Goal: Task Accomplishment & Management: Manage account settings

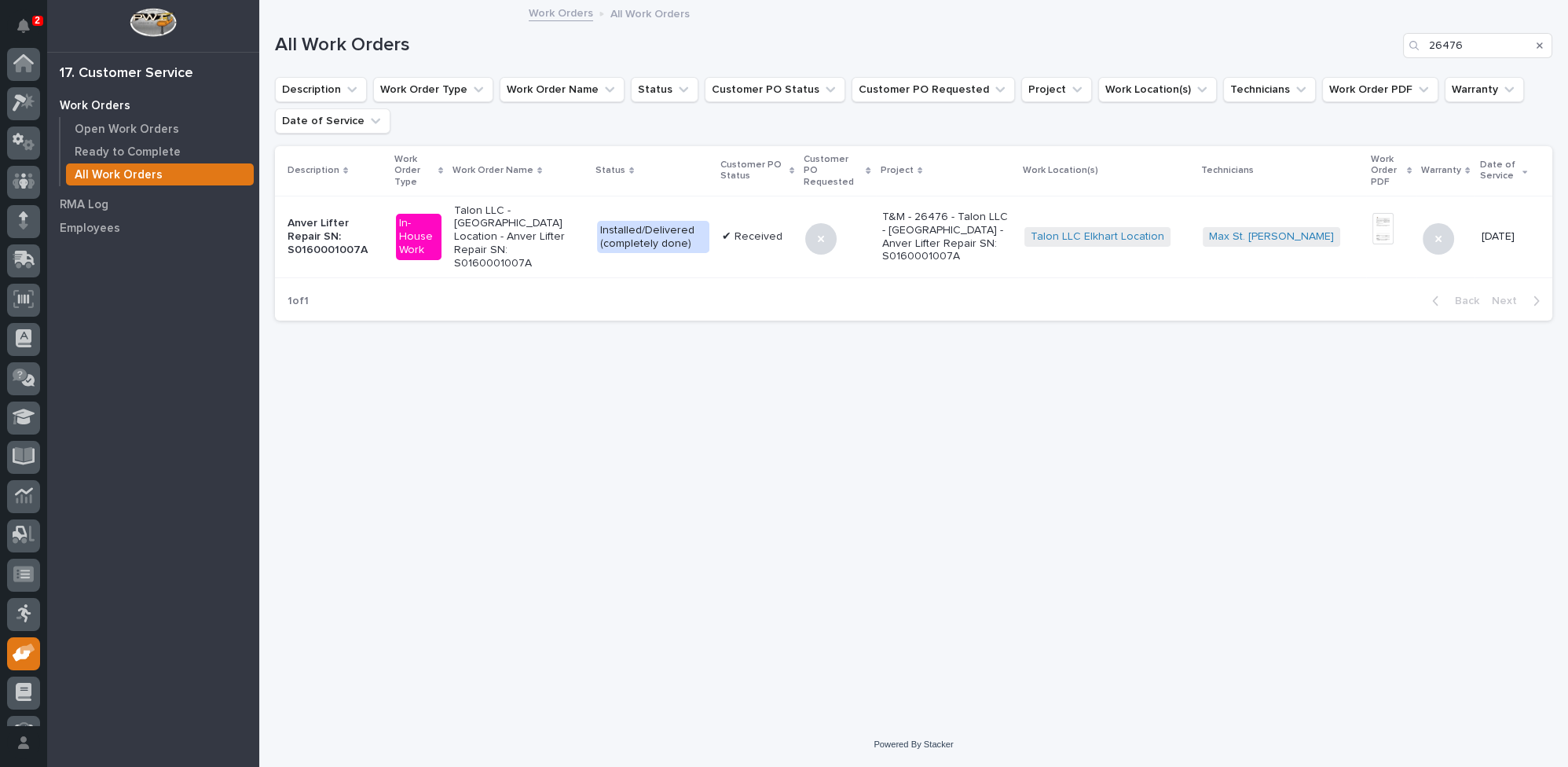
scroll to position [67, 0]
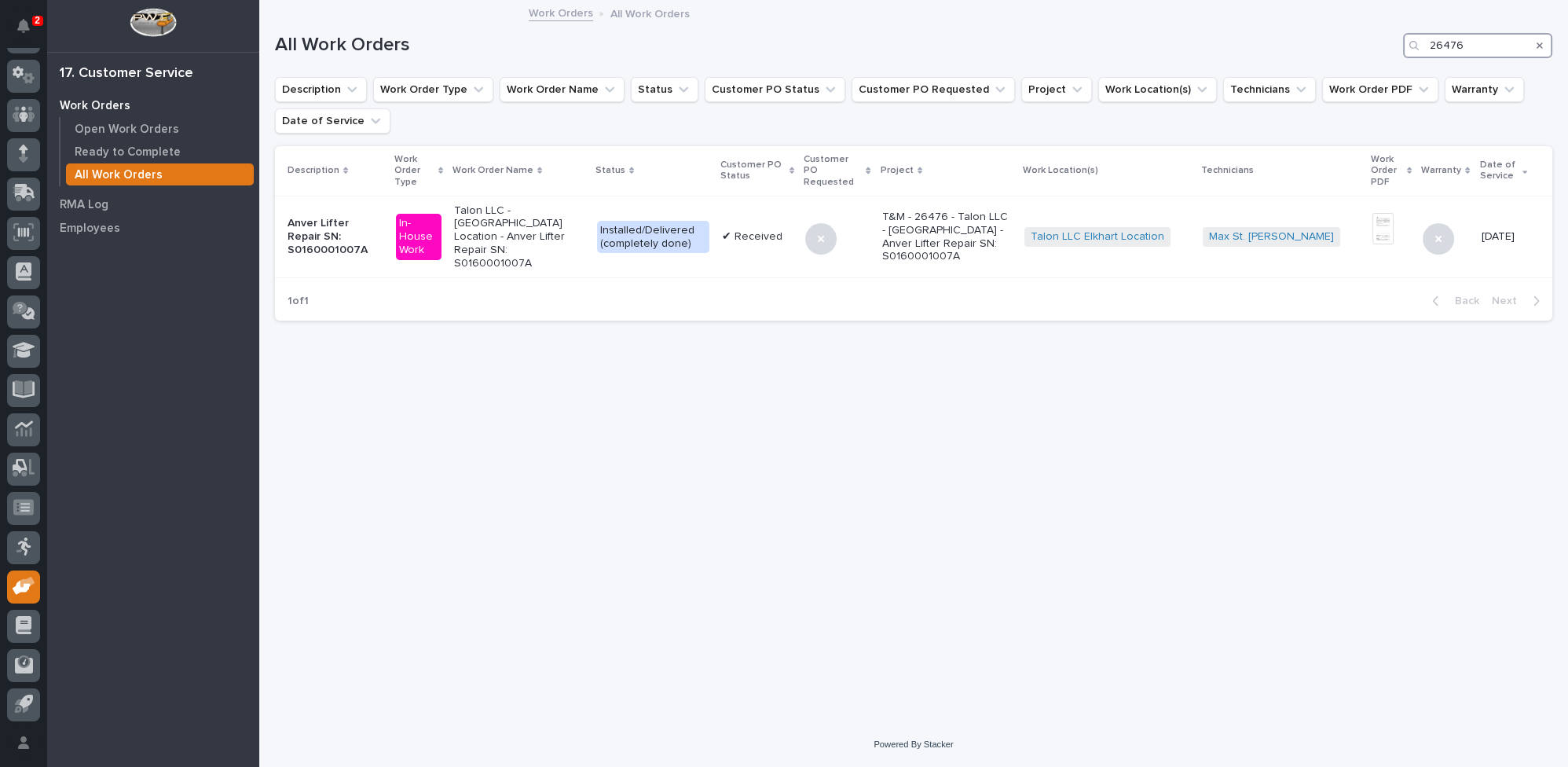
drag, startPoint x: 1469, startPoint y: 45, endPoint x: 1293, endPoint y: 7, distance: 180.1
click at [1320, 15] on div "2 My Settings Log Out 17. Customer Service Work Orders Open Work Orders Ready t…" at bounding box center [913, 384] width 1309 height 767
type input "26791"
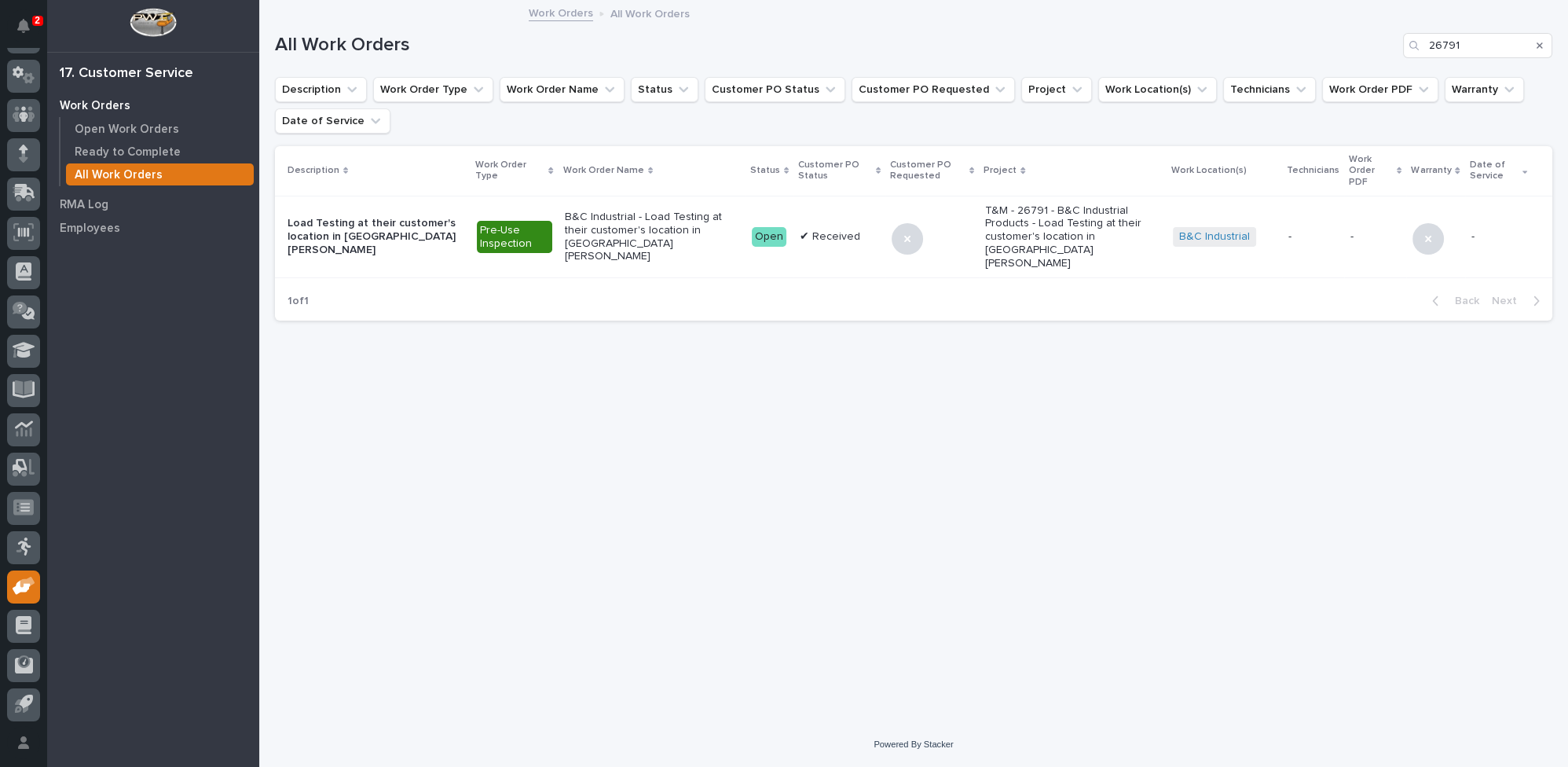
click at [652, 210] on p "B&C Industrial - Load Testing at their customer's location in [GEOGRAPHIC_DATA]…" at bounding box center [652, 236] width 175 height 52
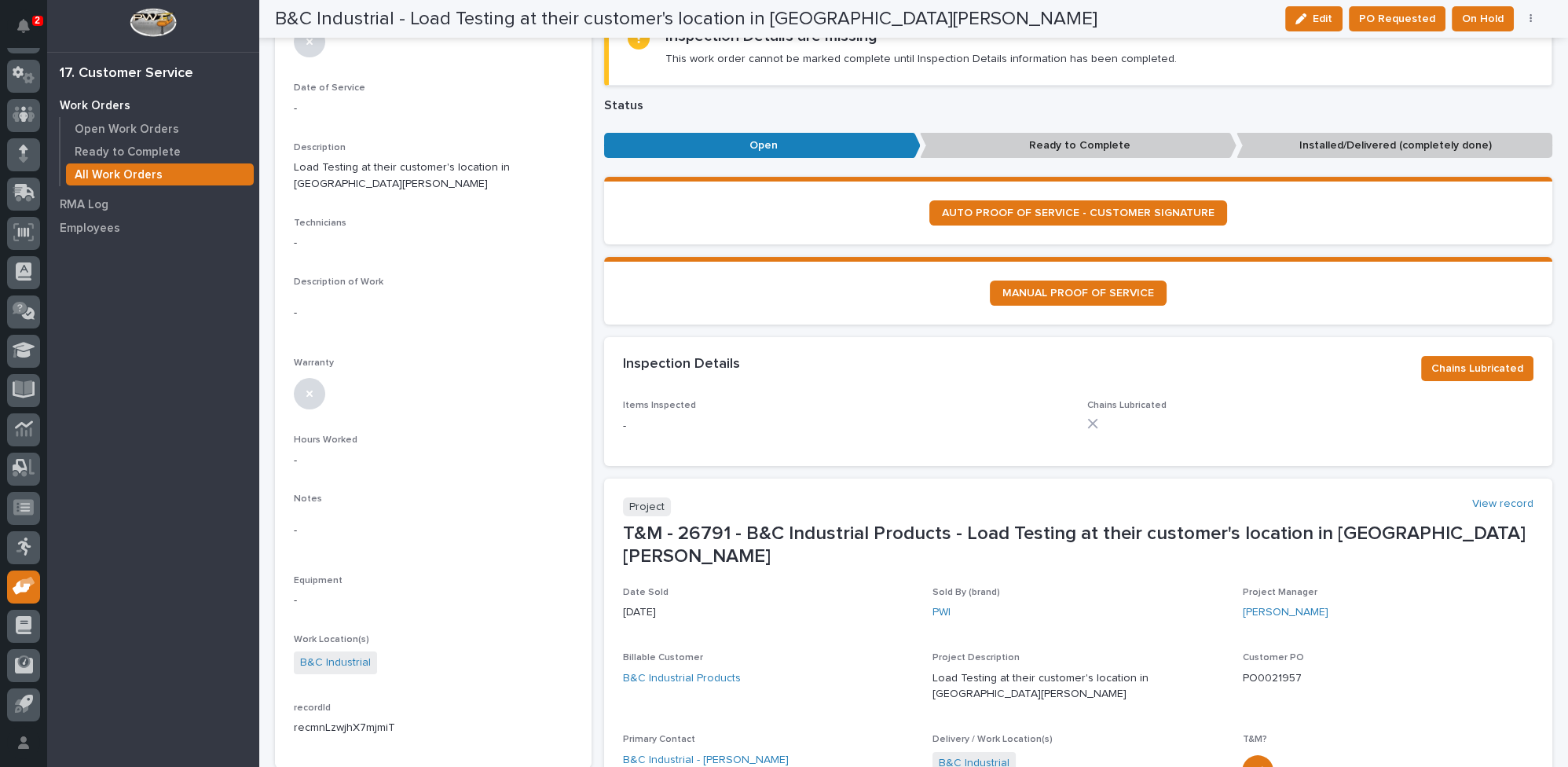
scroll to position [571, 0]
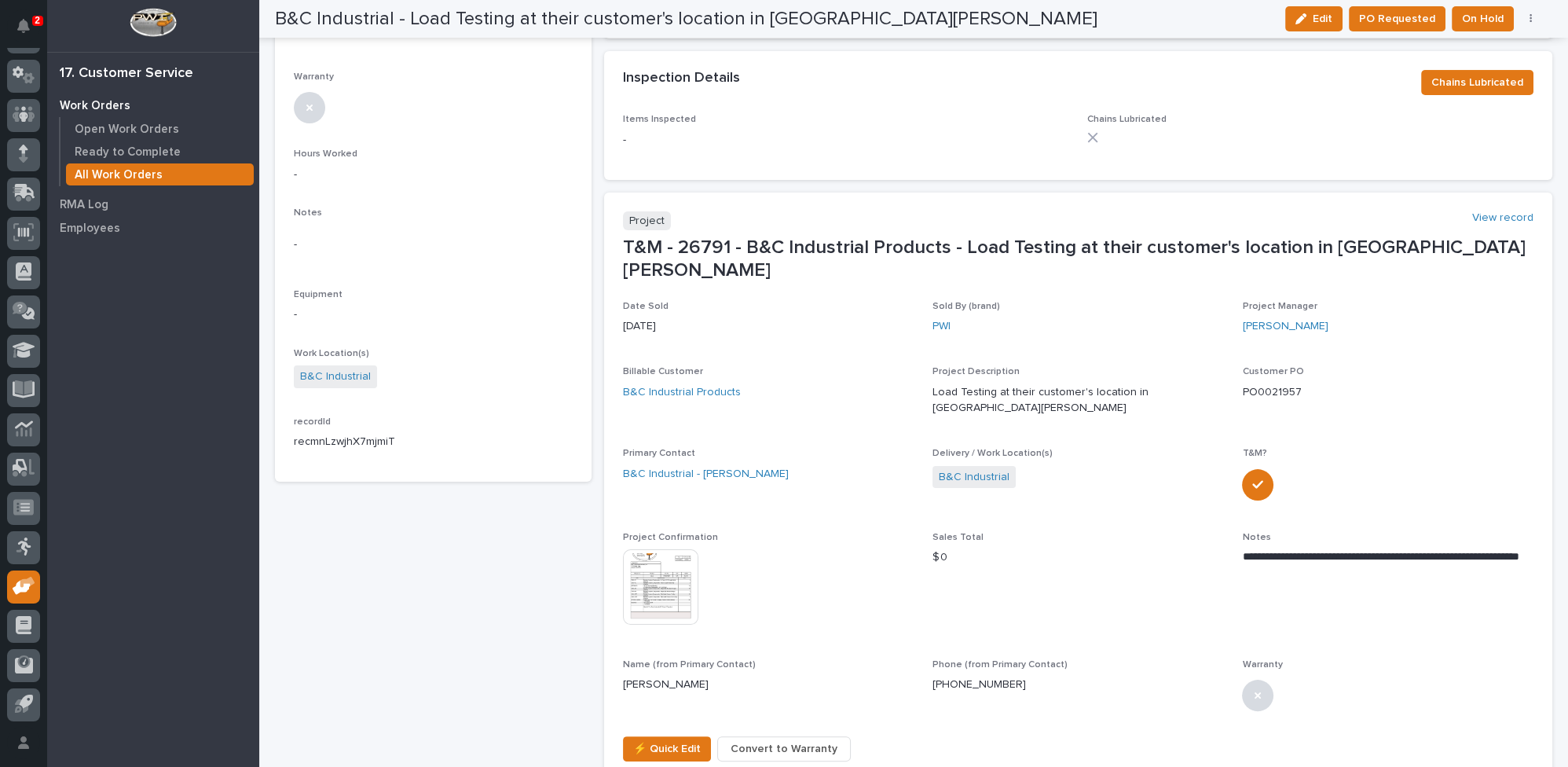
click at [654, 551] on img at bounding box center [660, 587] width 76 height 76
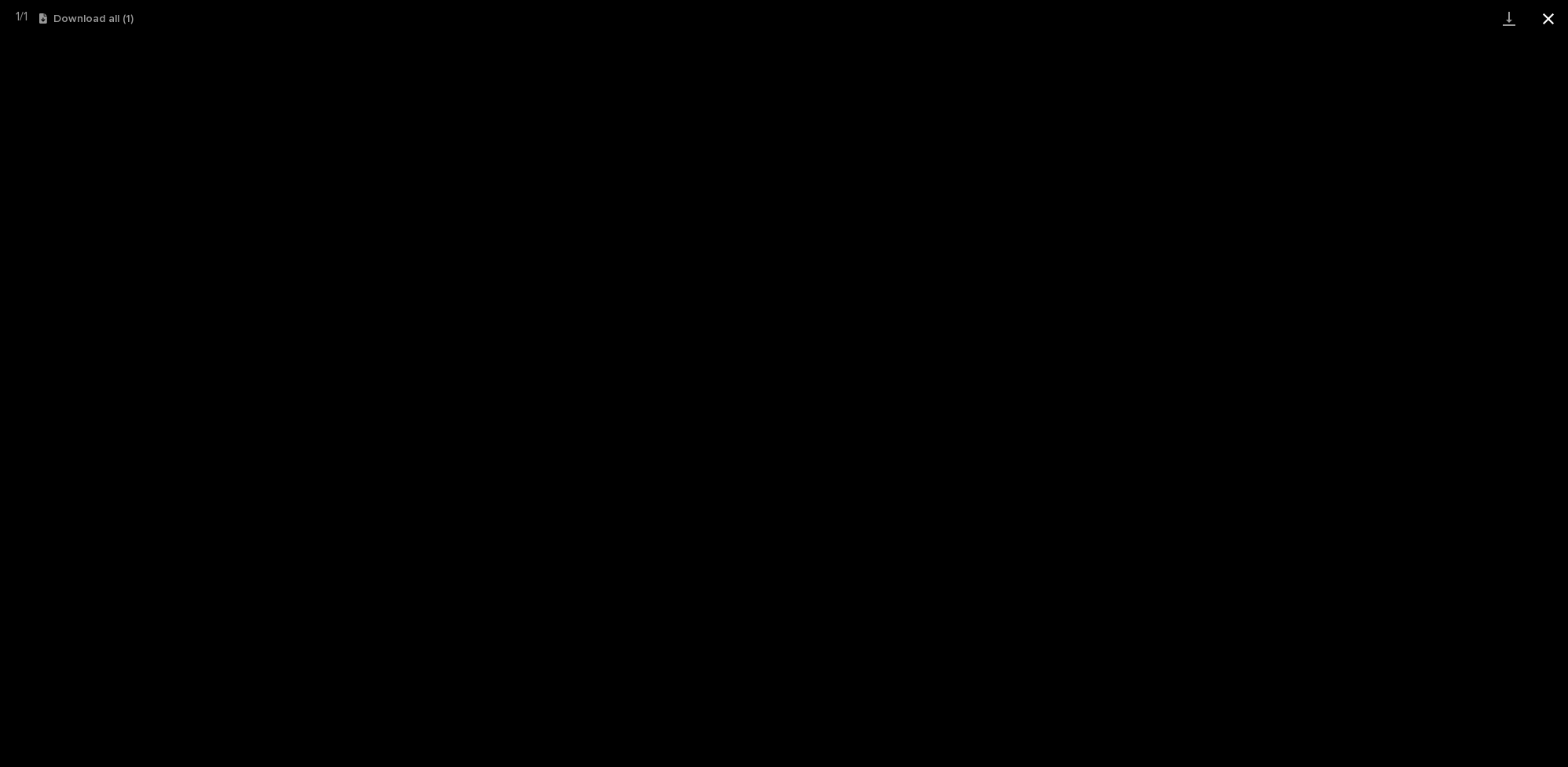
click at [1542, 18] on button "Close gallery" at bounding box center [1548, 19] width 39 height 37
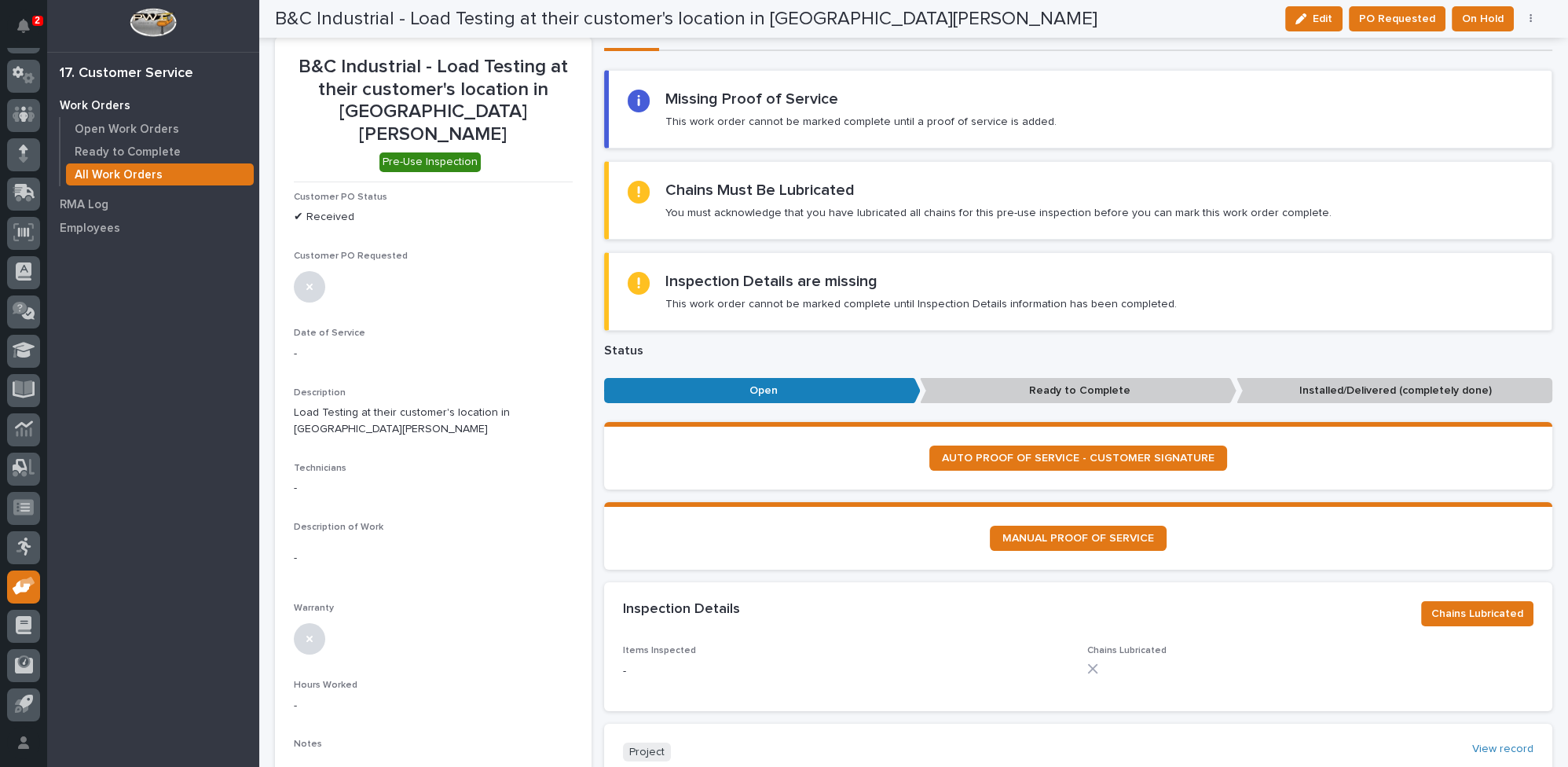
scroll to position [0, 0]
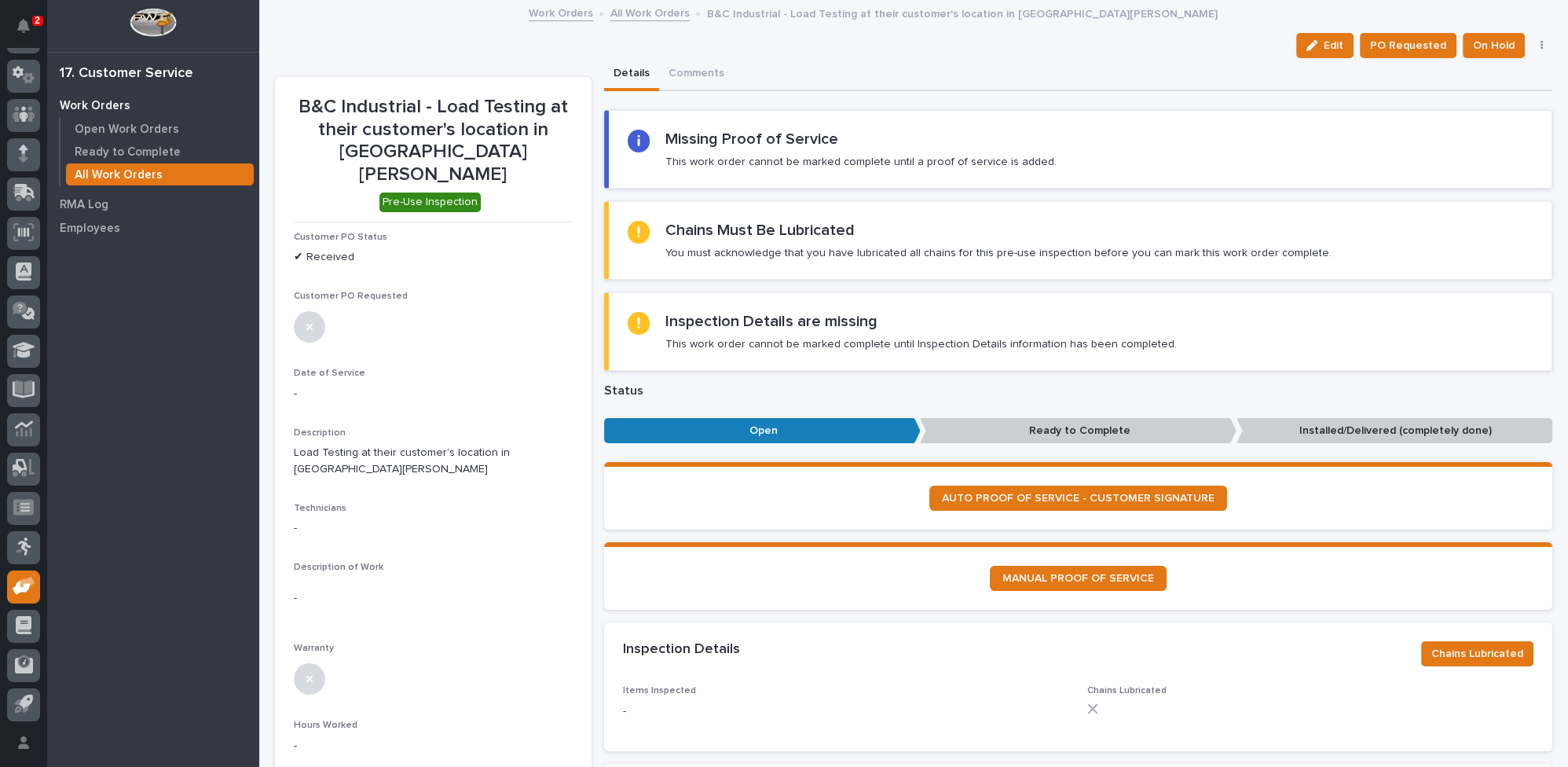
click at [642, 13] on link "All Work Orders" at bounding box center [650, 12] width 80 height 18
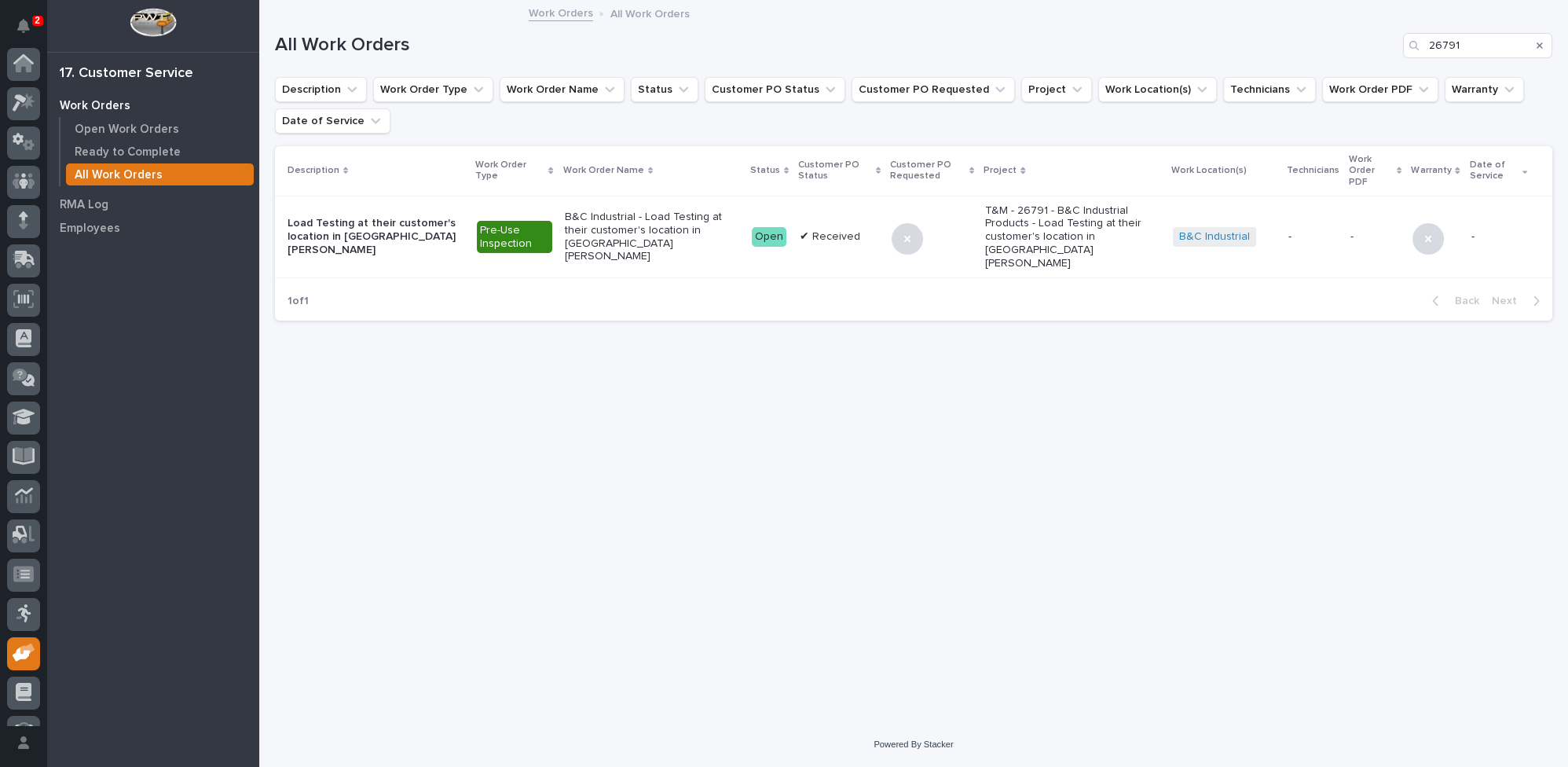
scroll to position [67, 0]
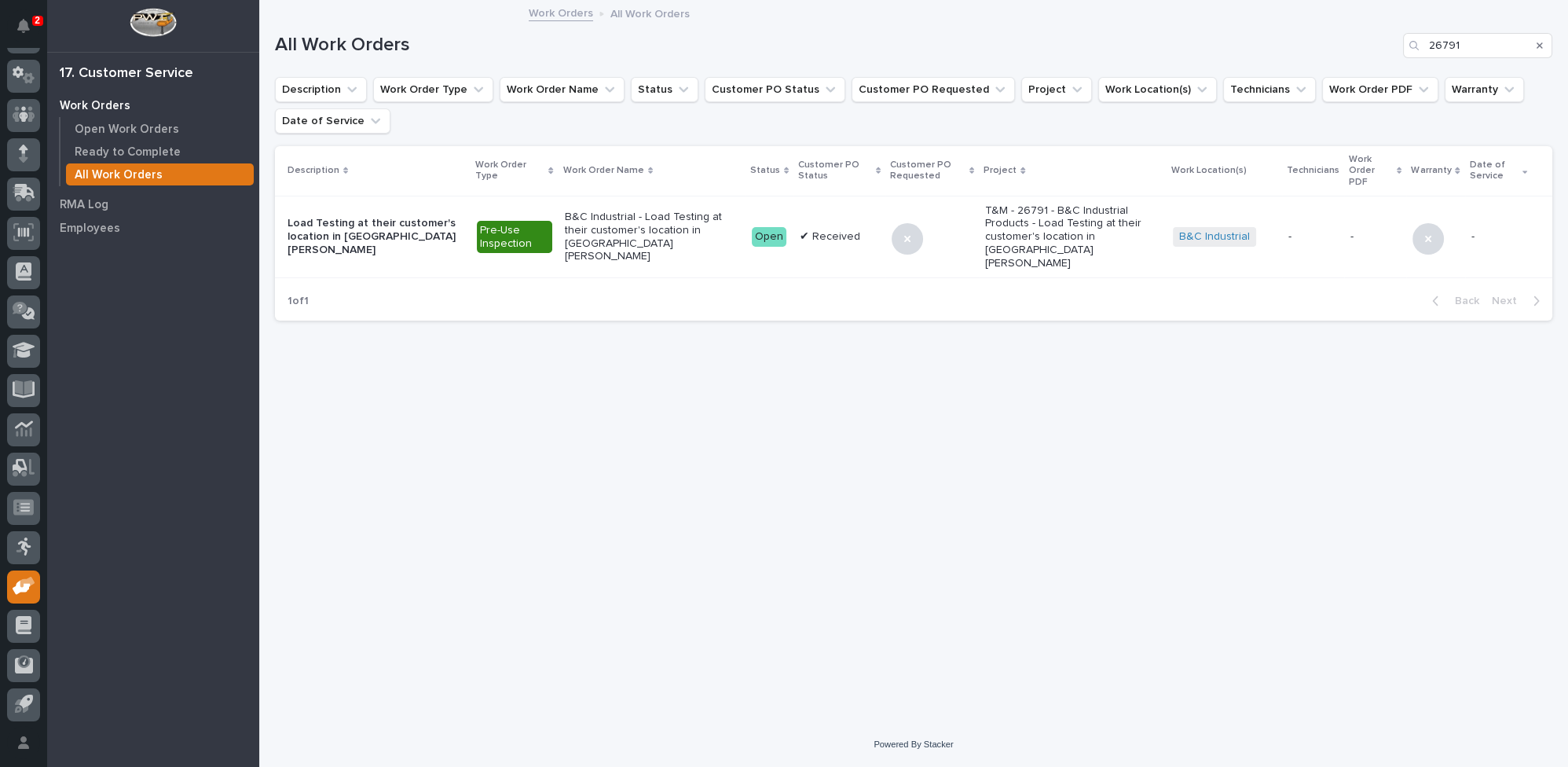
click at [625, 214] on p "B&C Industrial - Load Testing at their customer's location in [GEOGRAPHIC_DATA]…" at bounding box center [652, 236] width 175 height 52
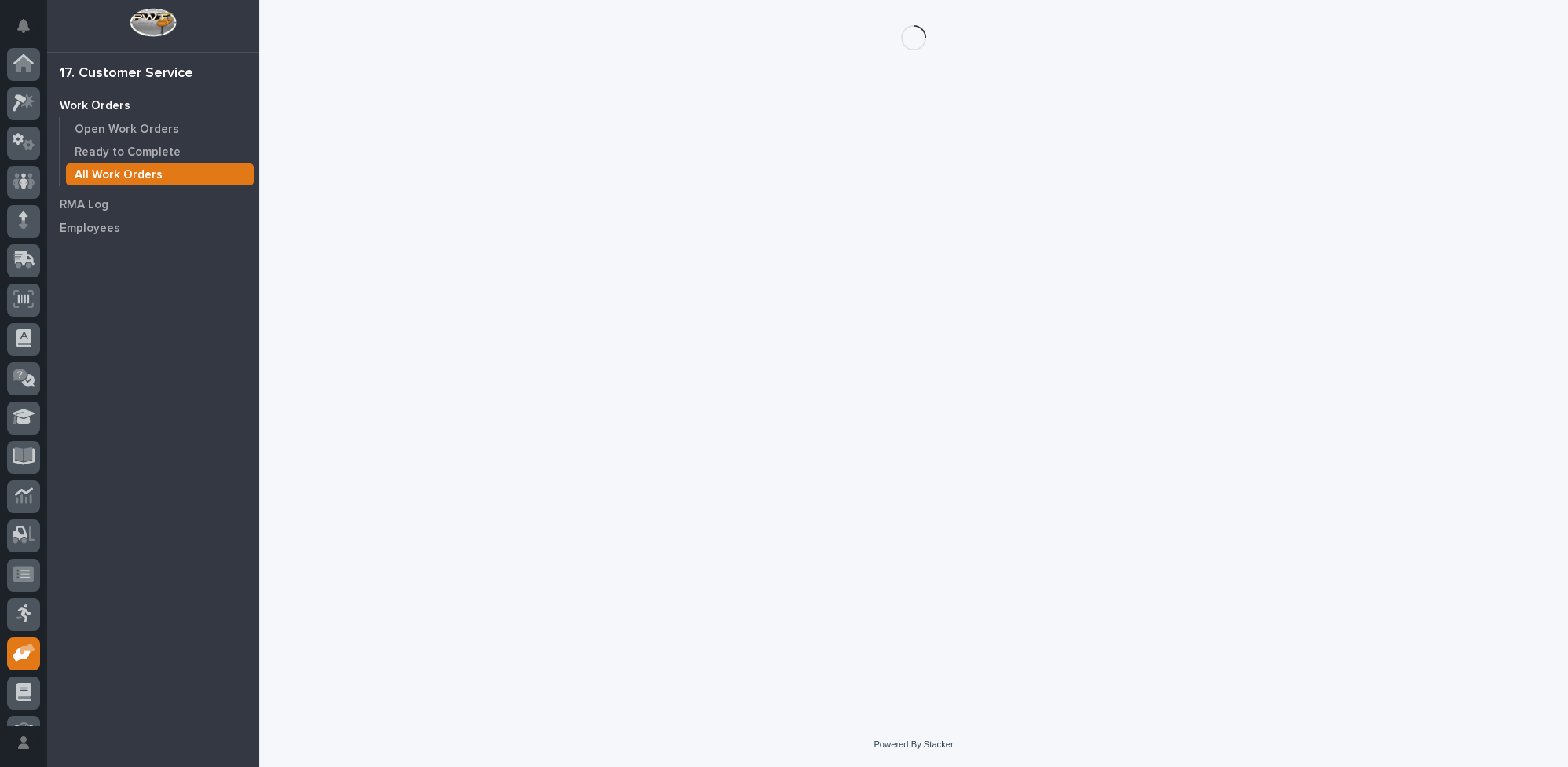
scroll to position [67, 0]
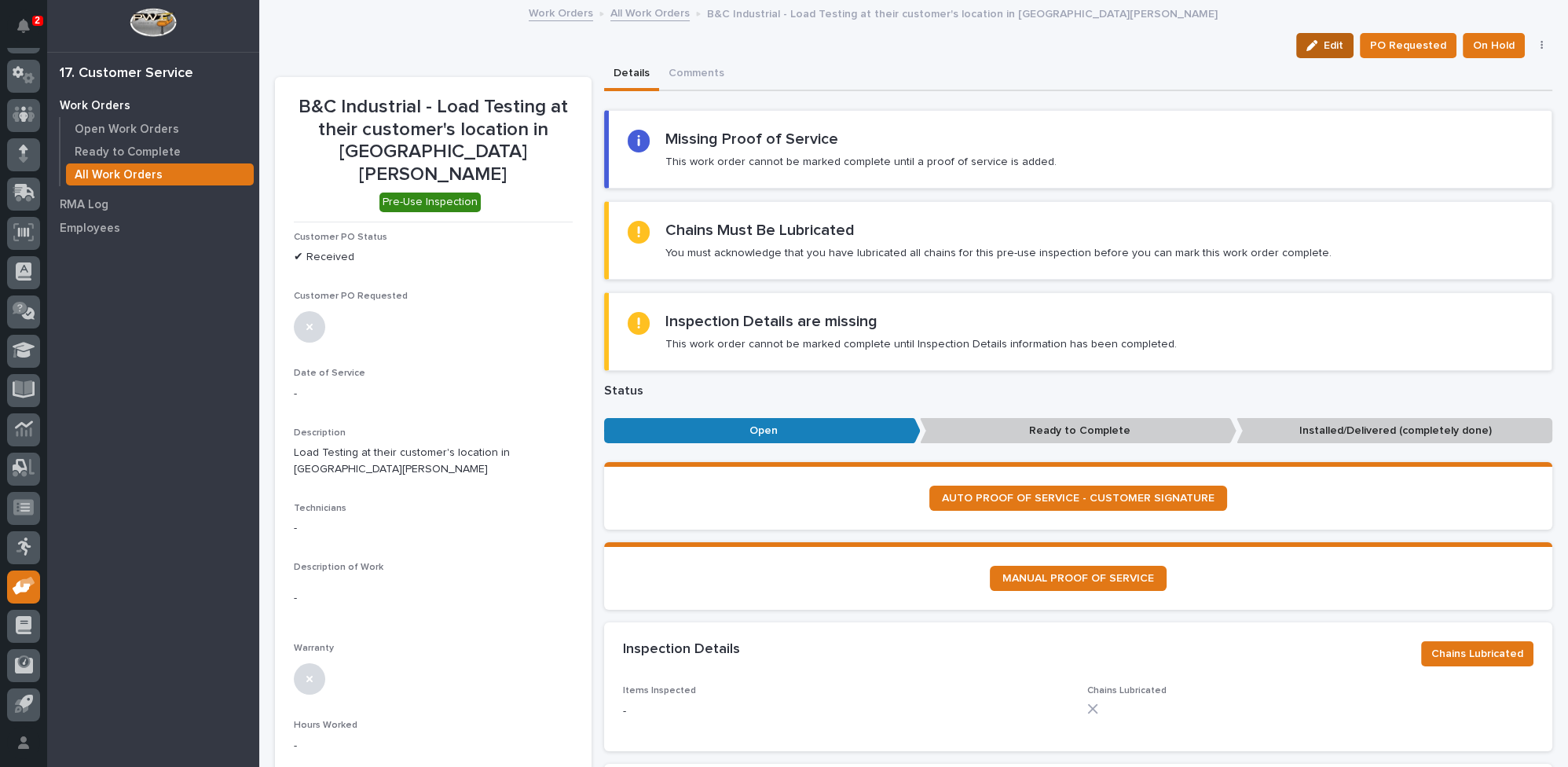
click at [1306, 48] on icon "button" at bounding box center [1312, 46] width 11 height 11
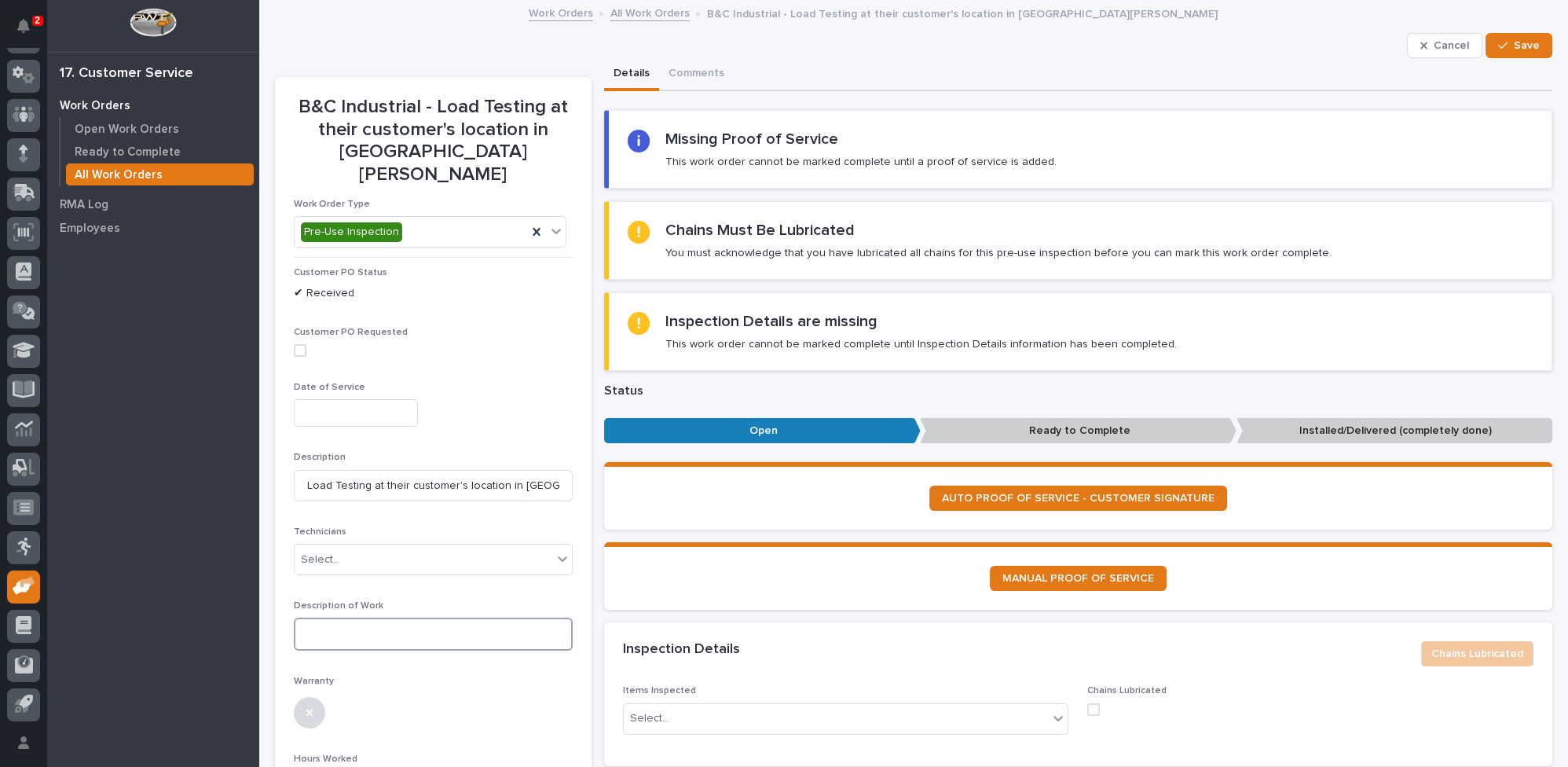
click at [336, 618] on textarea at bounding box center [433, 634] width 279 height 33
type textarea "**********"
click at [1498, 41] on icon "button" at bounding box center [1503, 46] width 10 height 11
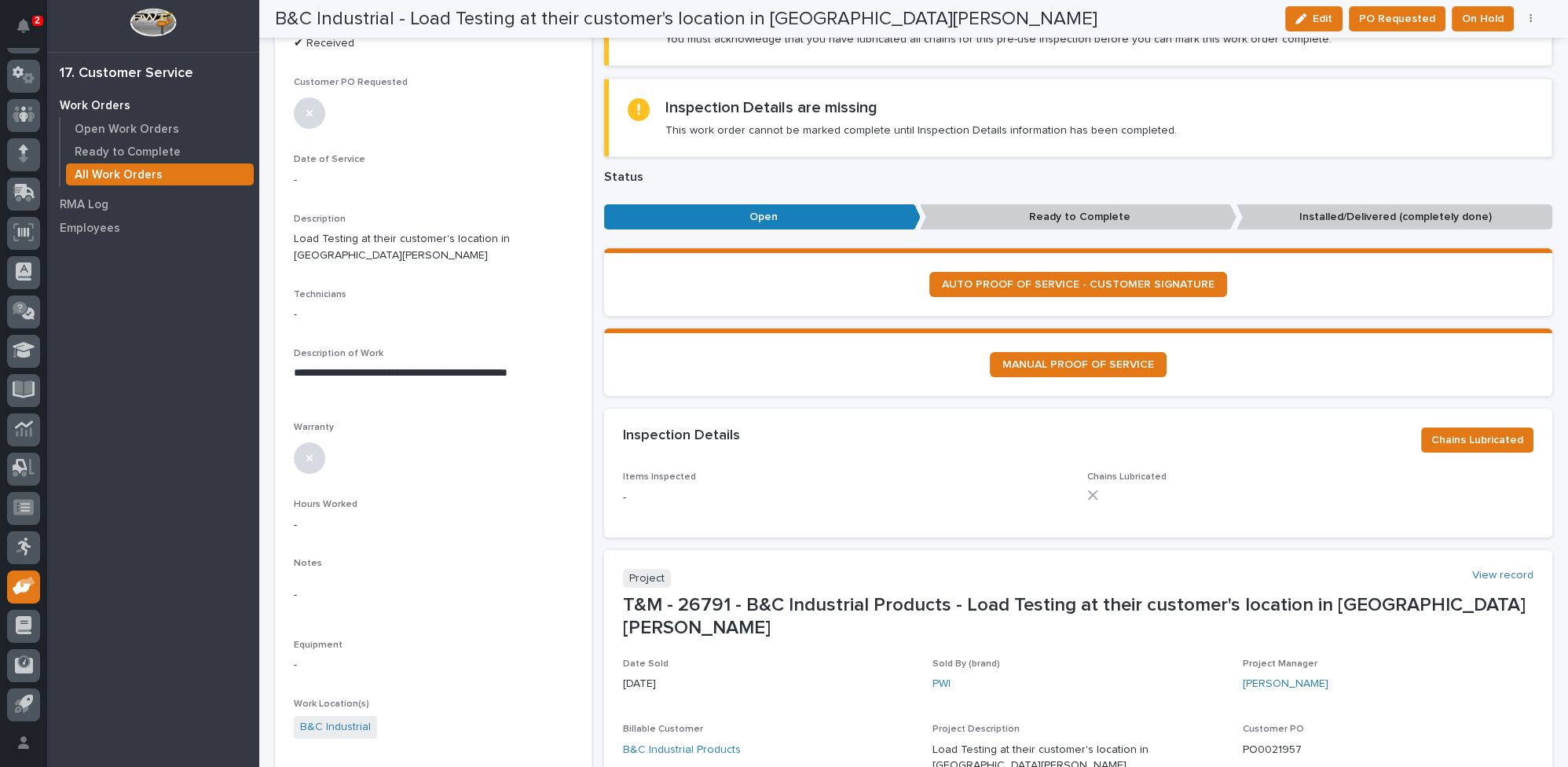
scroll to position [0, 0]
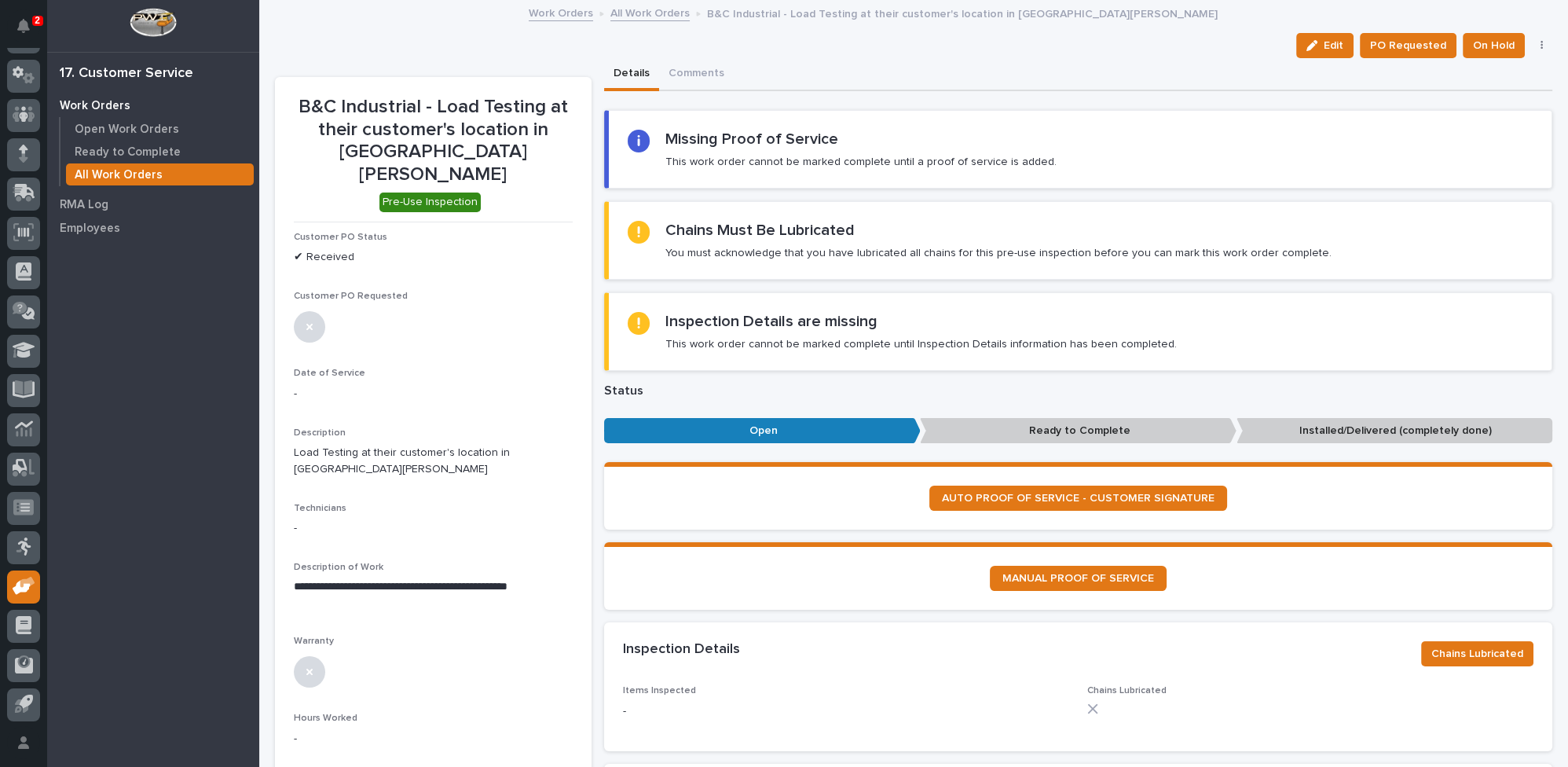
click at [610, 15] on link "All Work Orders" at bounding box center [650, 12] width 80 height 18
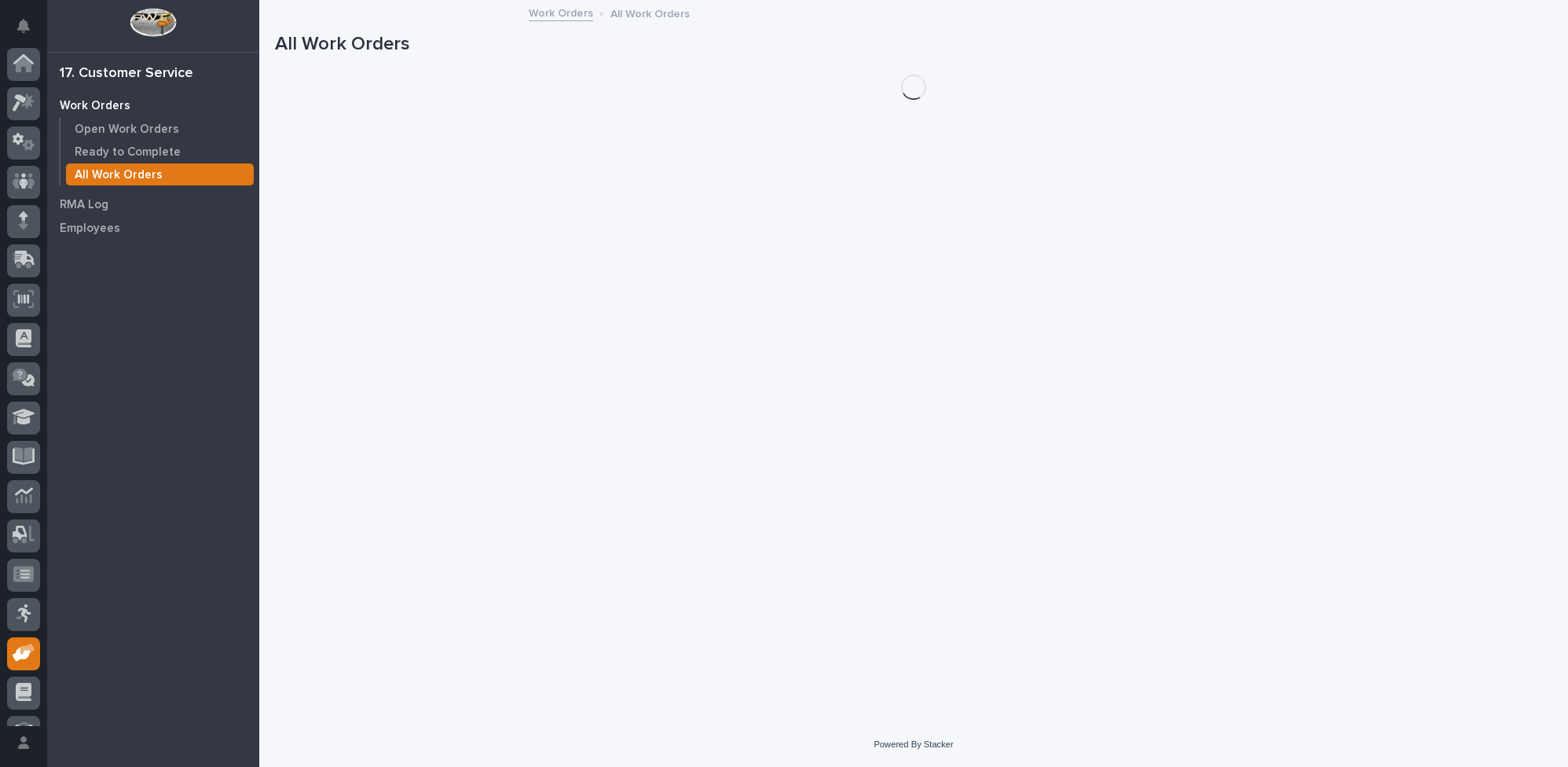
scroll to position [67, 0]
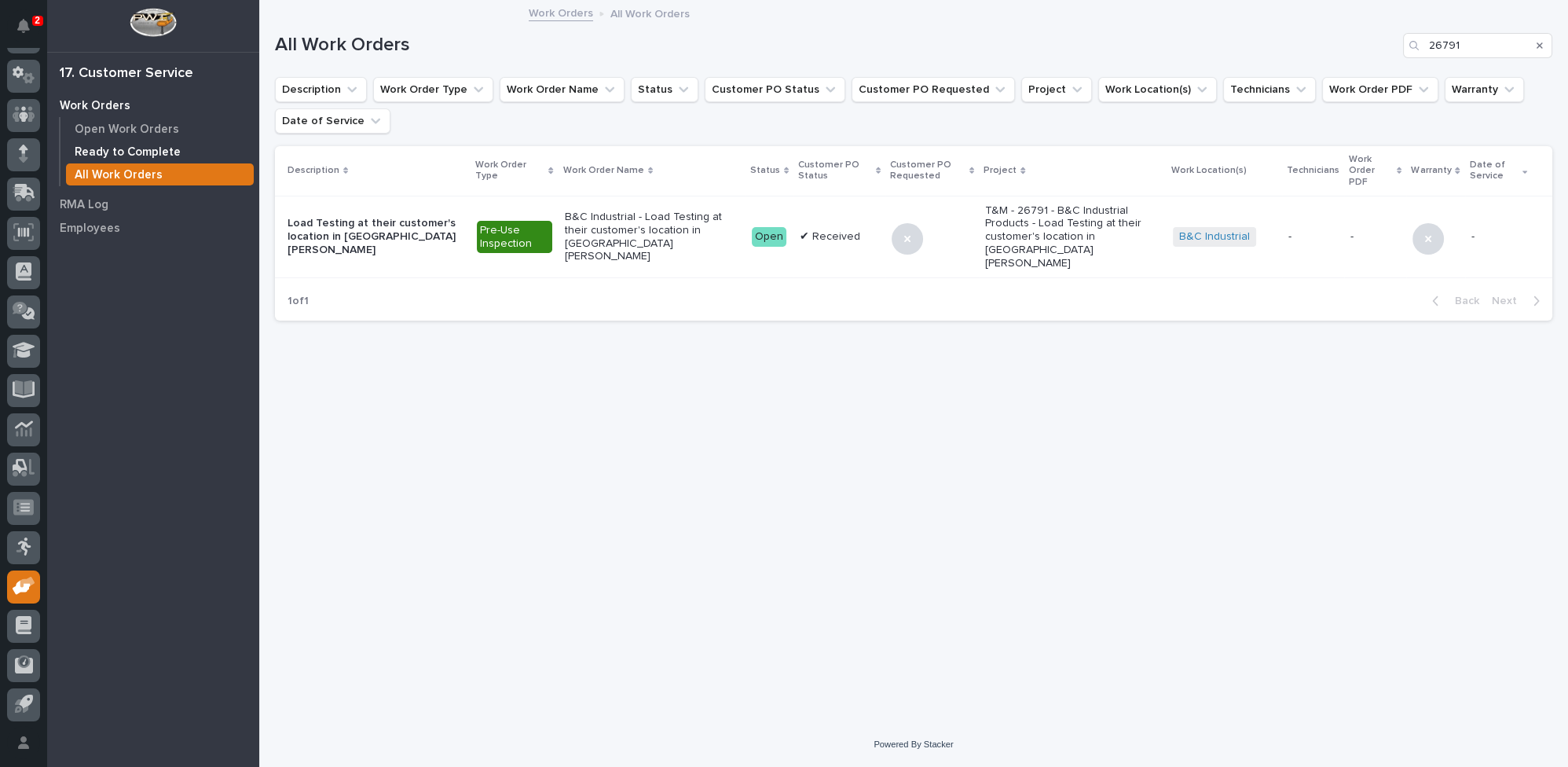
click at [127, 148] on p "Ready to Complete" at bounding box center [128, 152] width 106 height 15
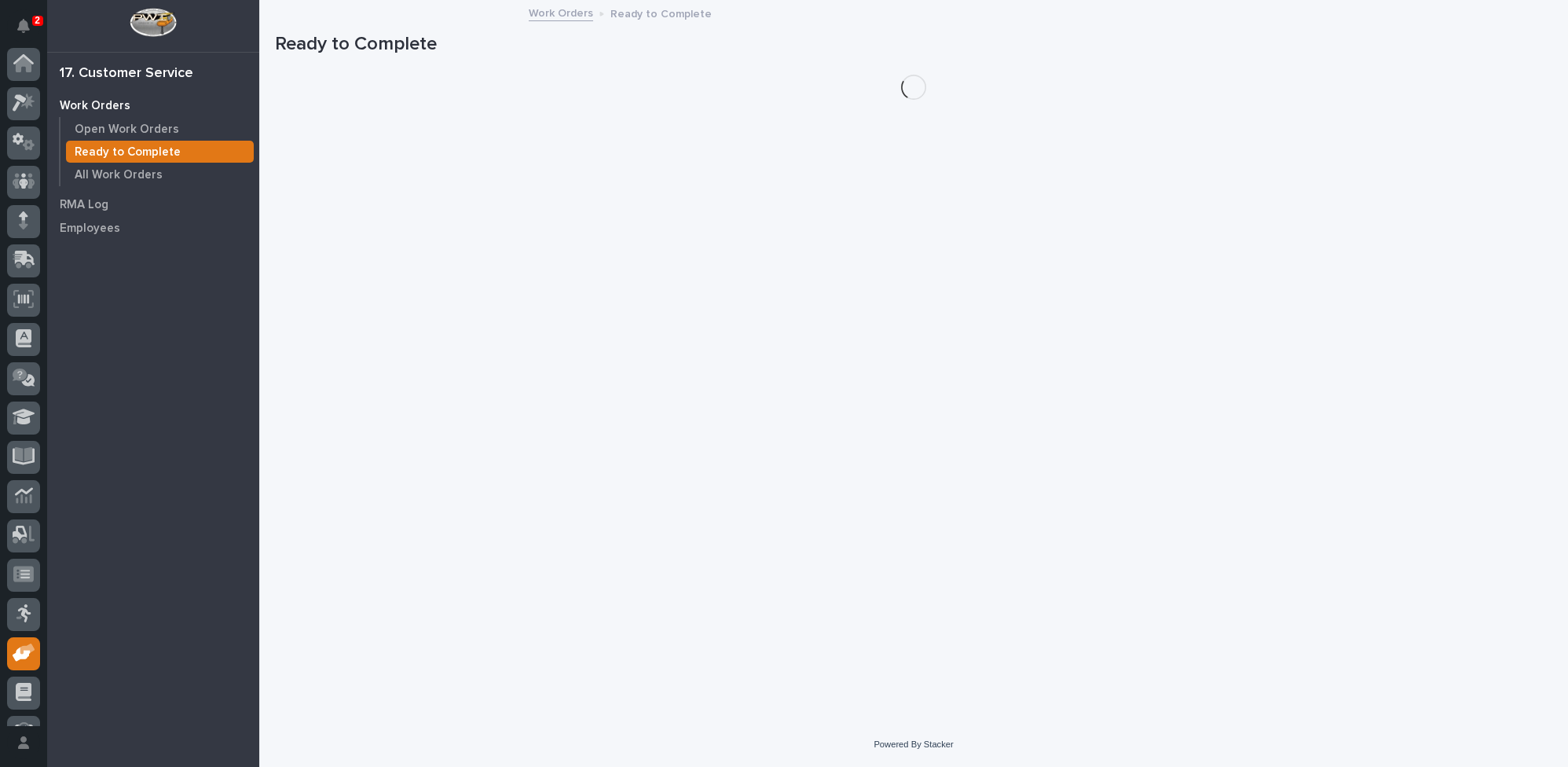
scroll to position [67, 0]
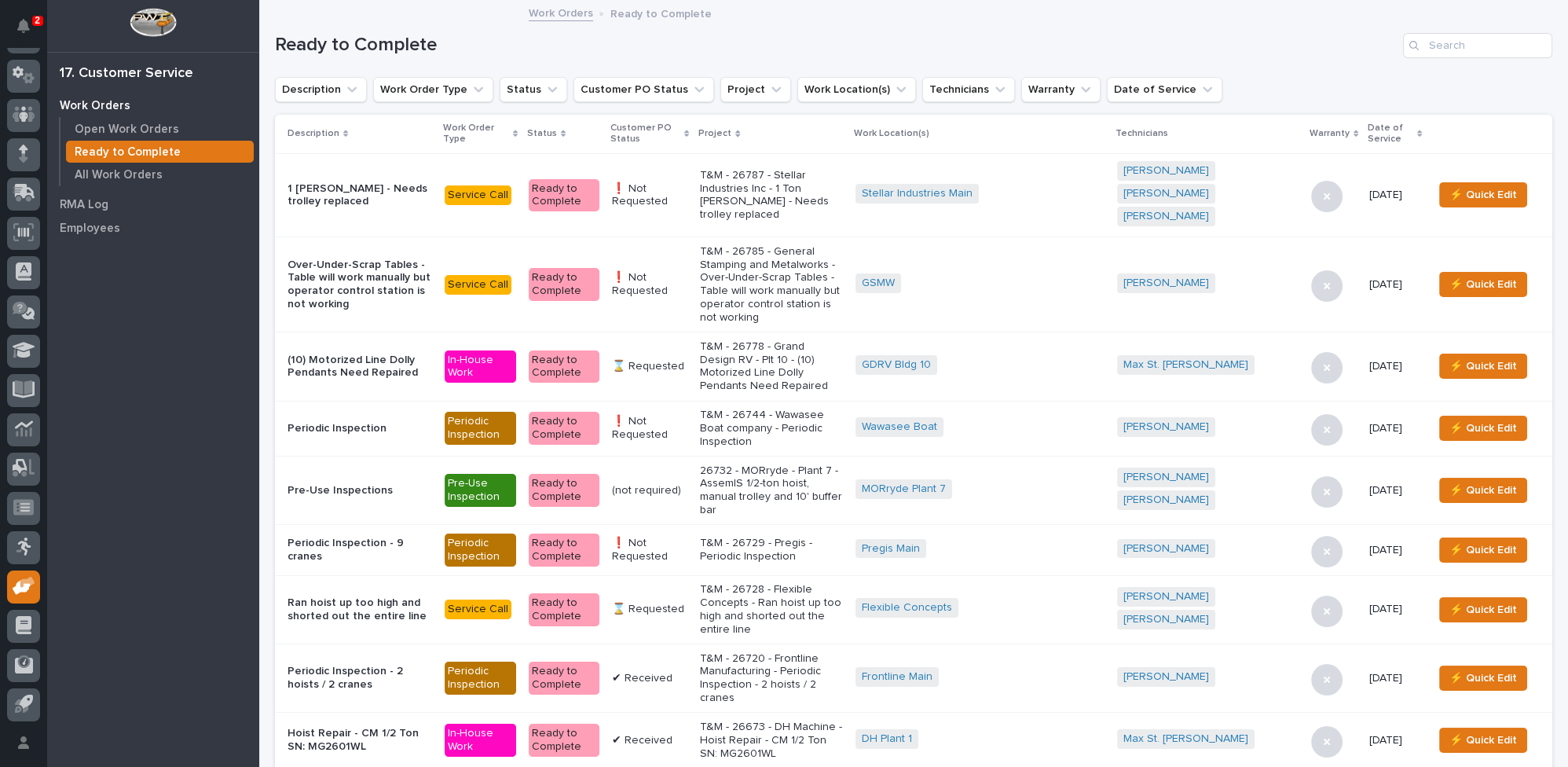
click at [689, 131] on icon at bounding box center [687, 134] width 5 height 8
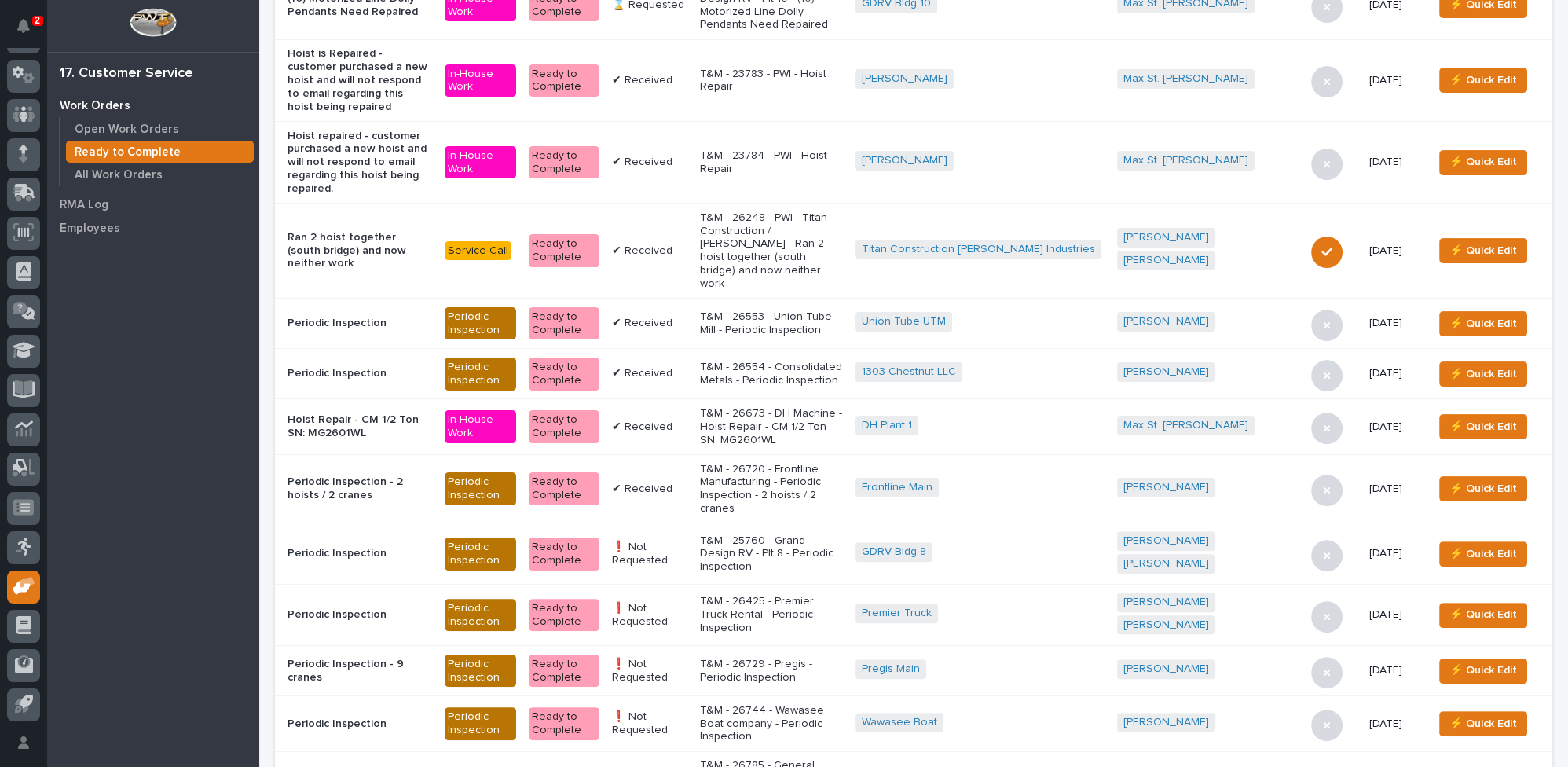
scroll to position [785, 0]
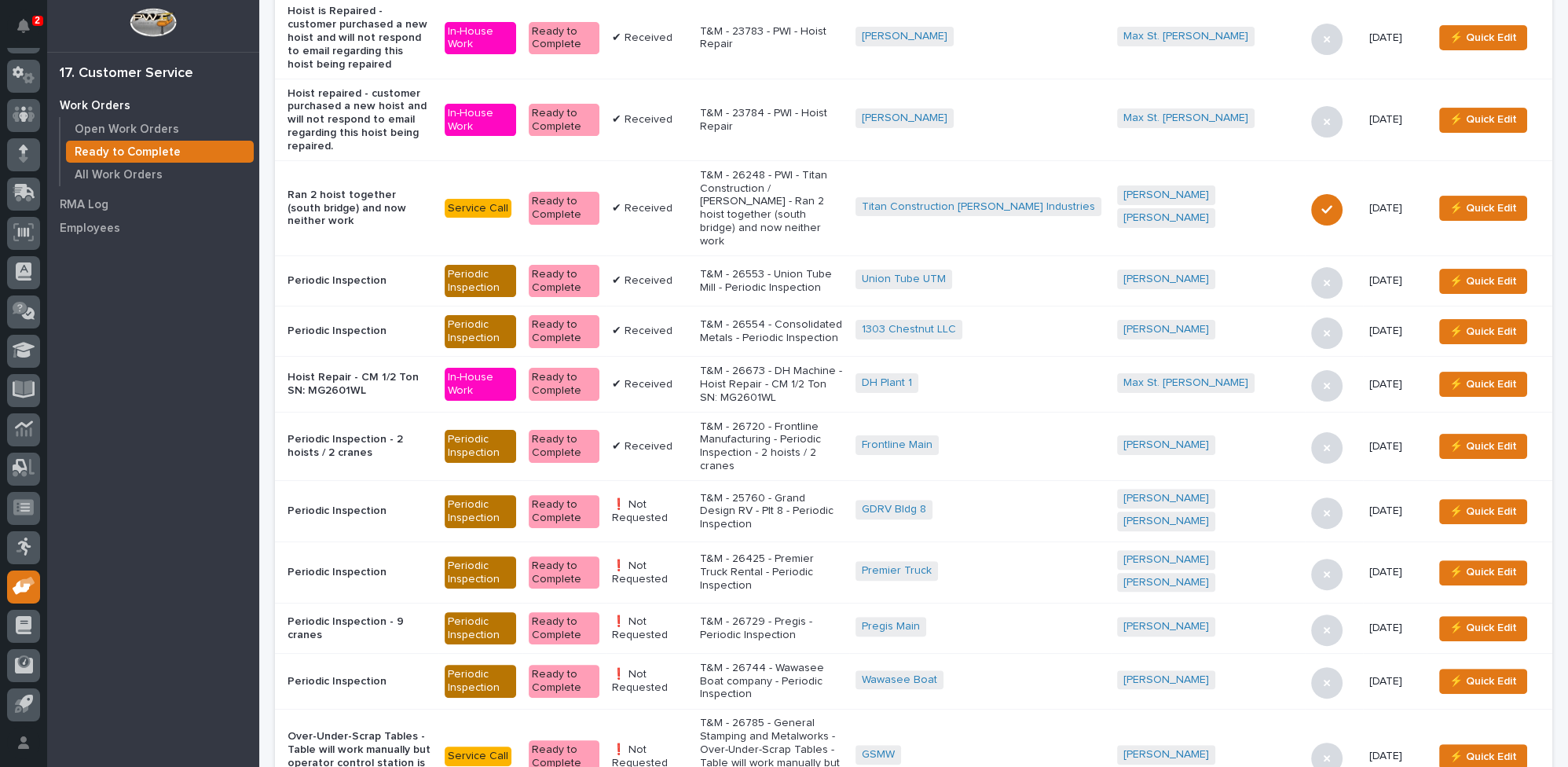
click at [791, 717] on p "T&M - 26785 - General Stamping and Metalworks - Over-Under-Scrap Tables - Table…" at bounding box center [772, 757] width 143 height 80
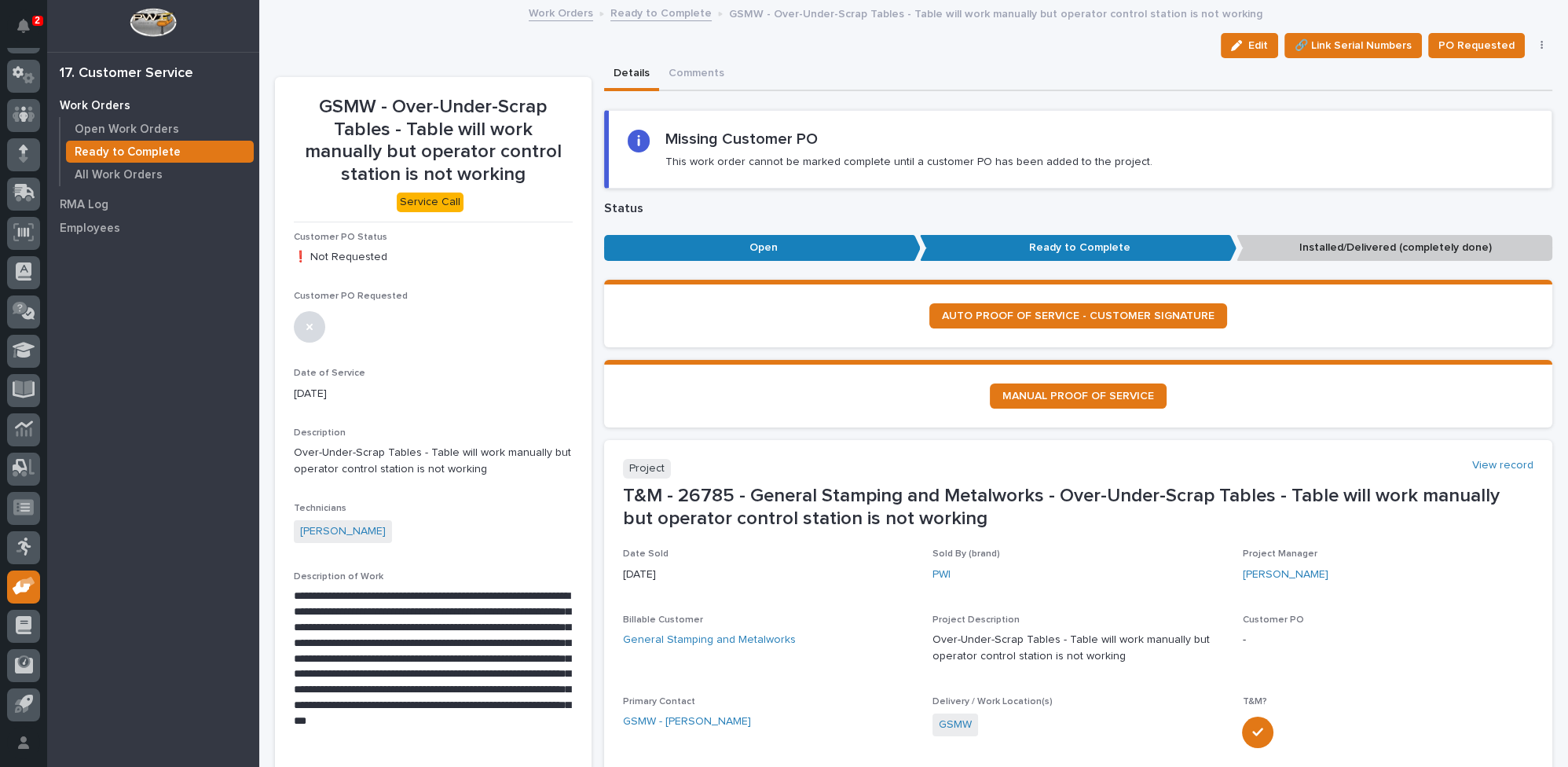
click at [1541, 48] on icon "button" at bounding box center [1541, 46] width 2 height 10
click at [1486, 128] on span "Regenerate PDF" at bounding box center [1494, 126] width 84 height 19
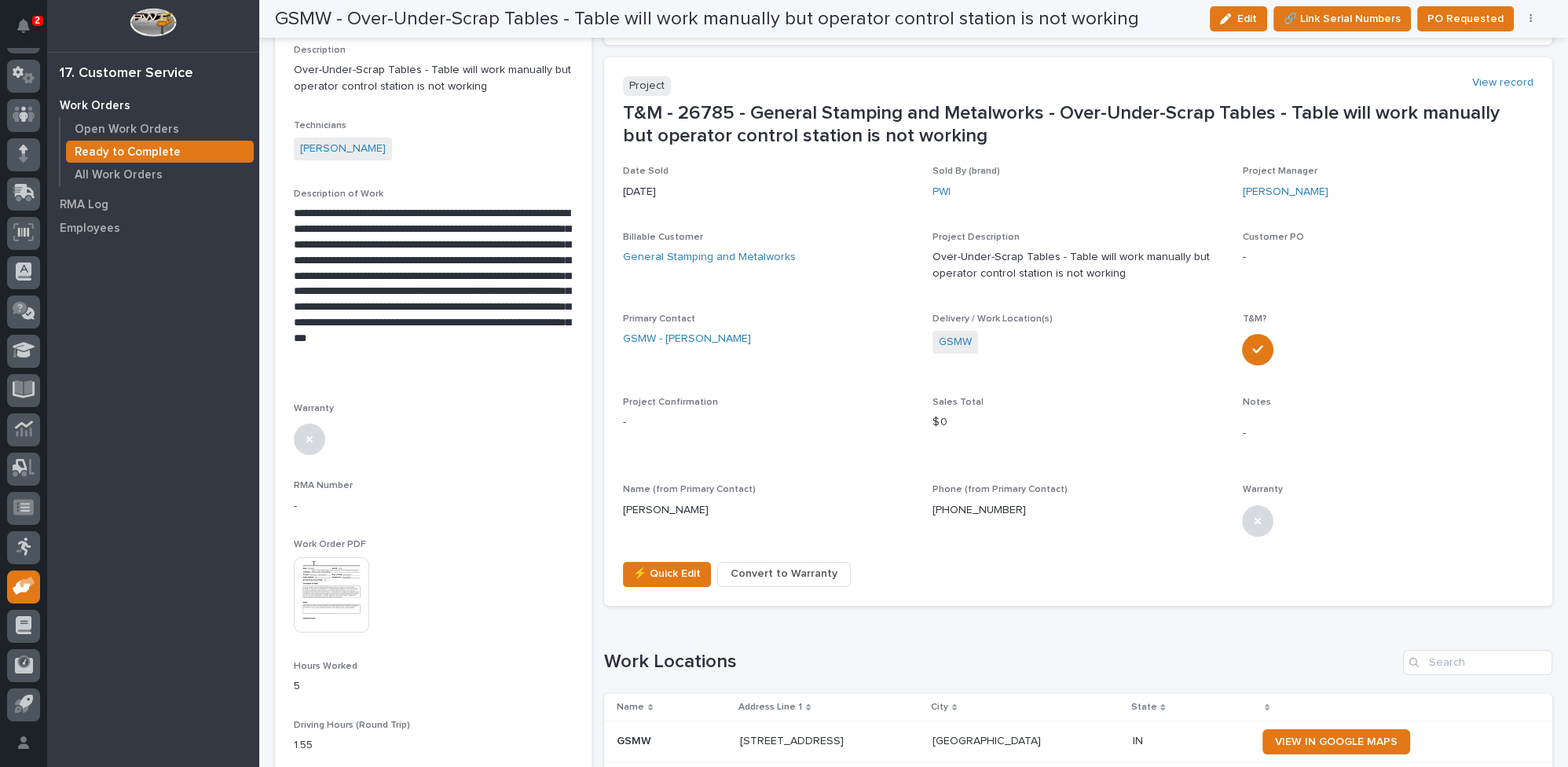
scroll to position [383, 0]
click at [308, 593] on img at bounding box center [332, 595] width 76 height 76
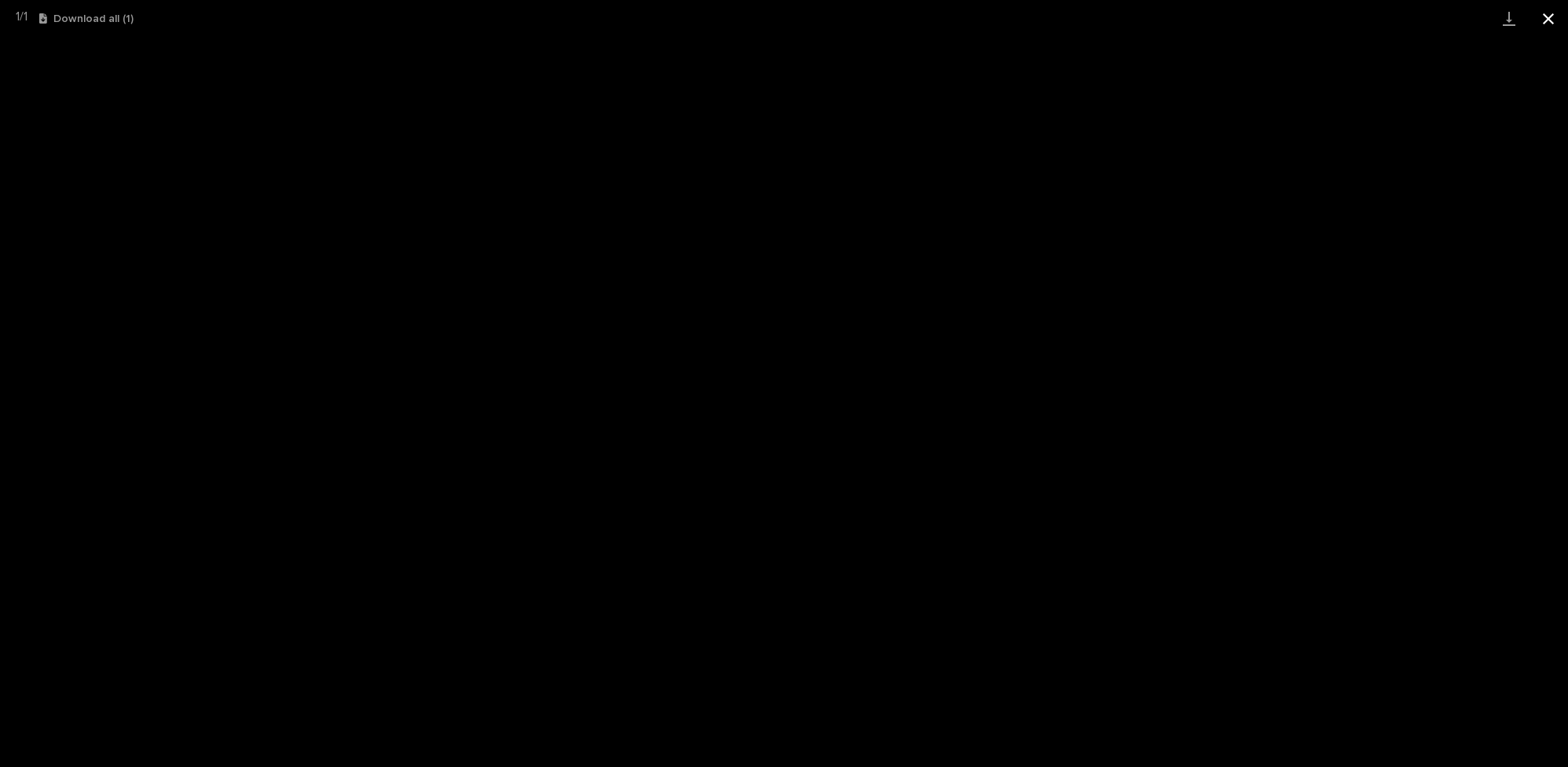
click at [1549, 16] on button "Close gallery" at bounding box center [1548, 19] width 39 height 37
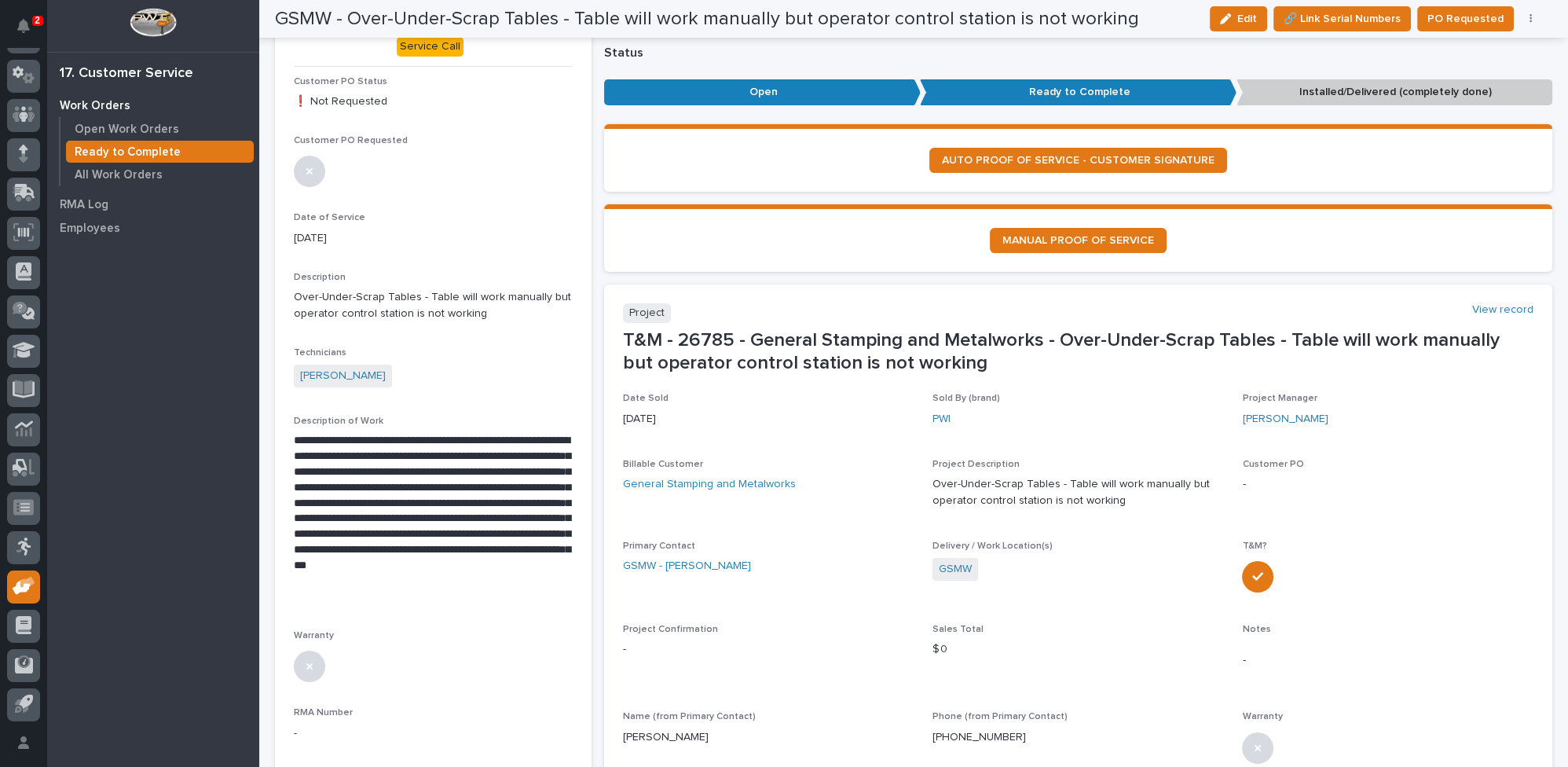
scroll to position [0, 0]
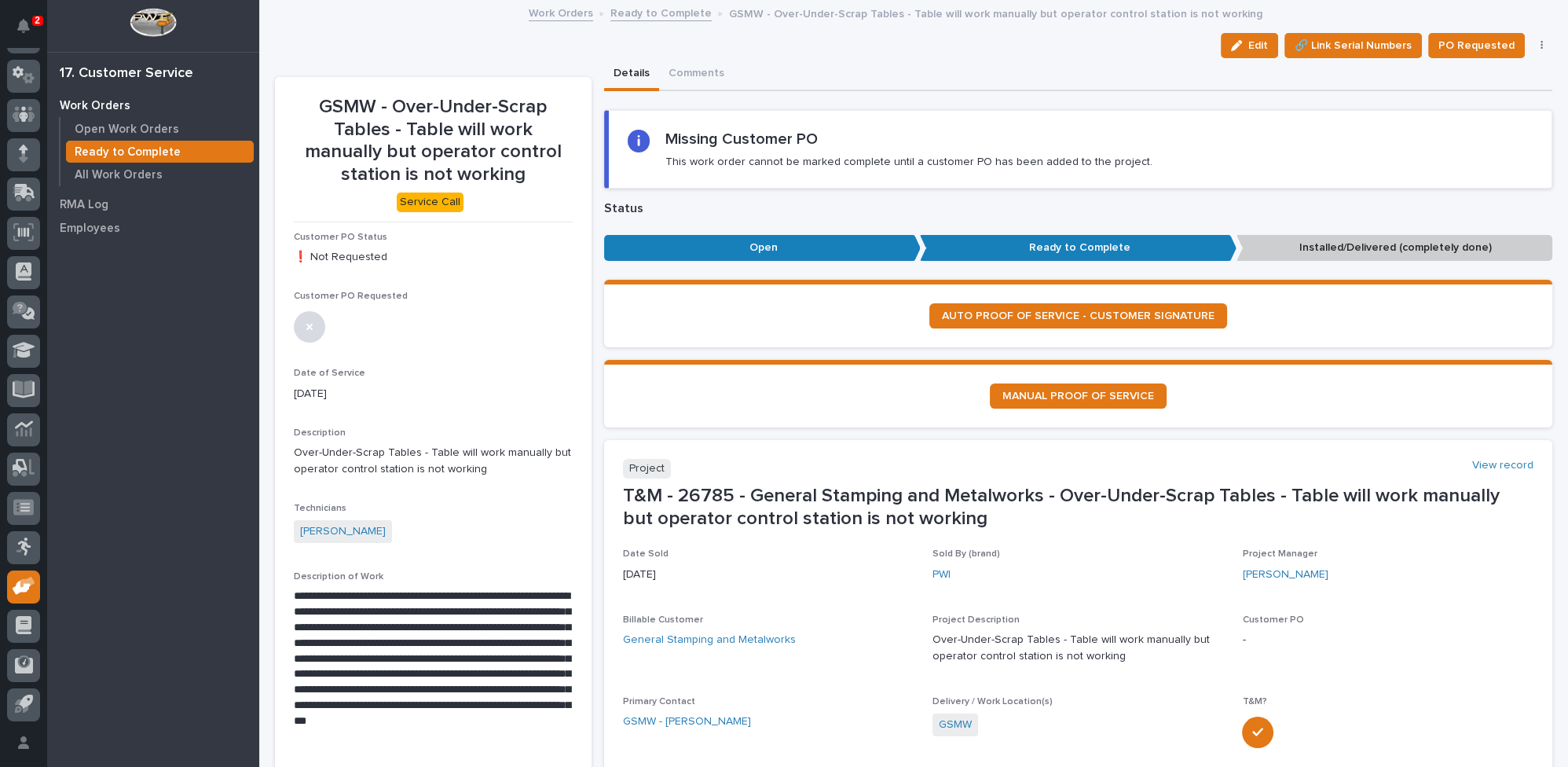
click at [660, 15] on link "Ready to Complete" at bounding box center [661, 12] width 101 height 18
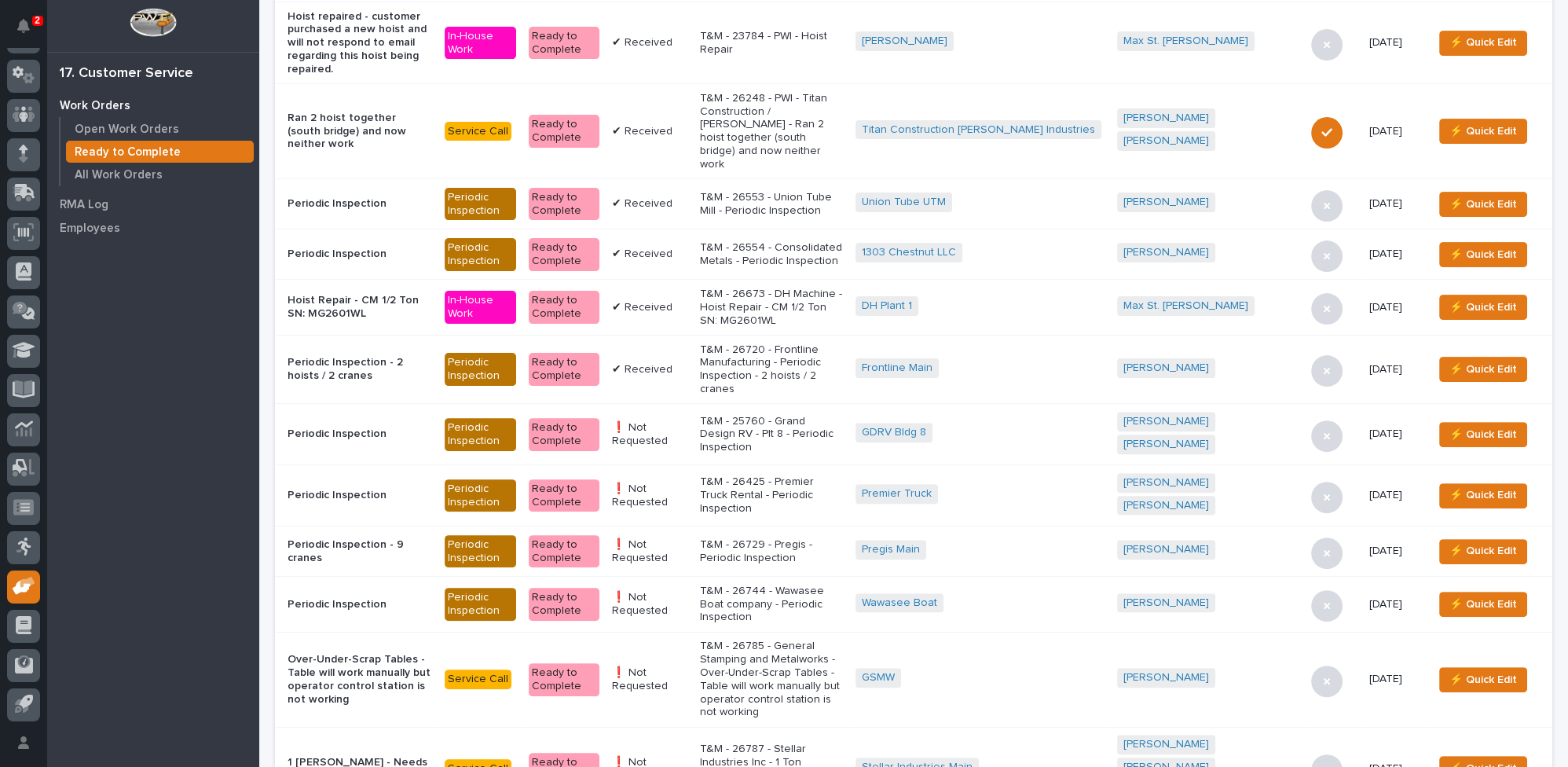
scroll to position [869, 0]
